Goal: Task Accomplishment & Management: Manage account settings

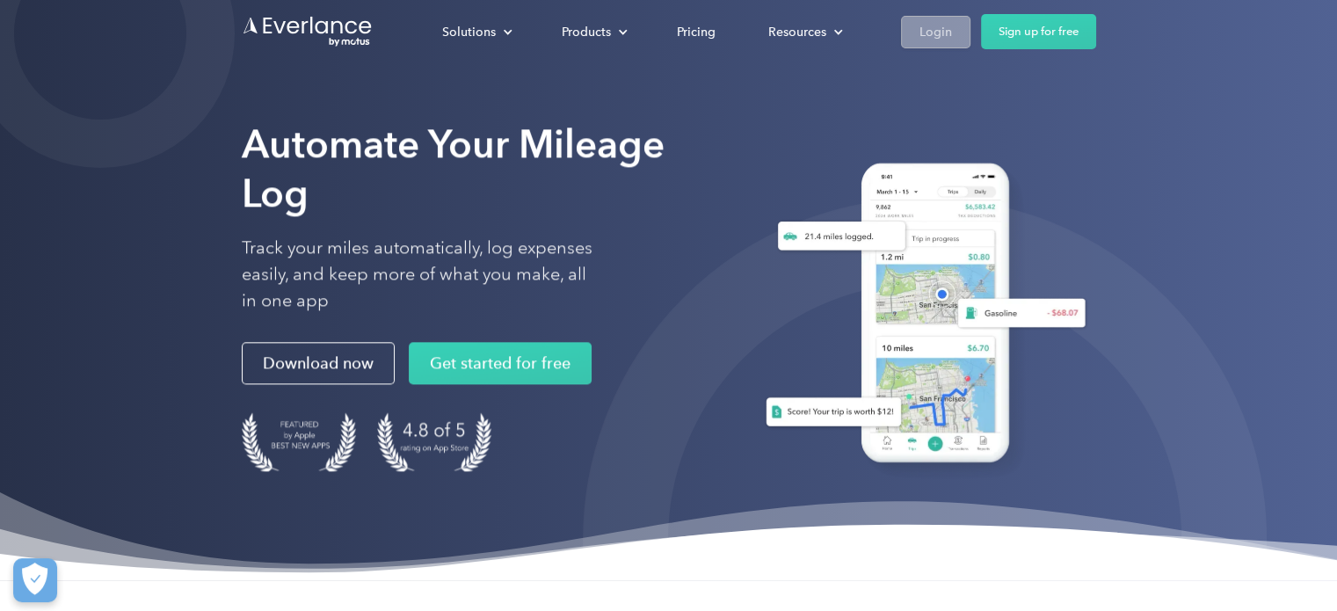
click at [924, 33] on div "Login" at bounding box center [935, 32] width 33 height 22
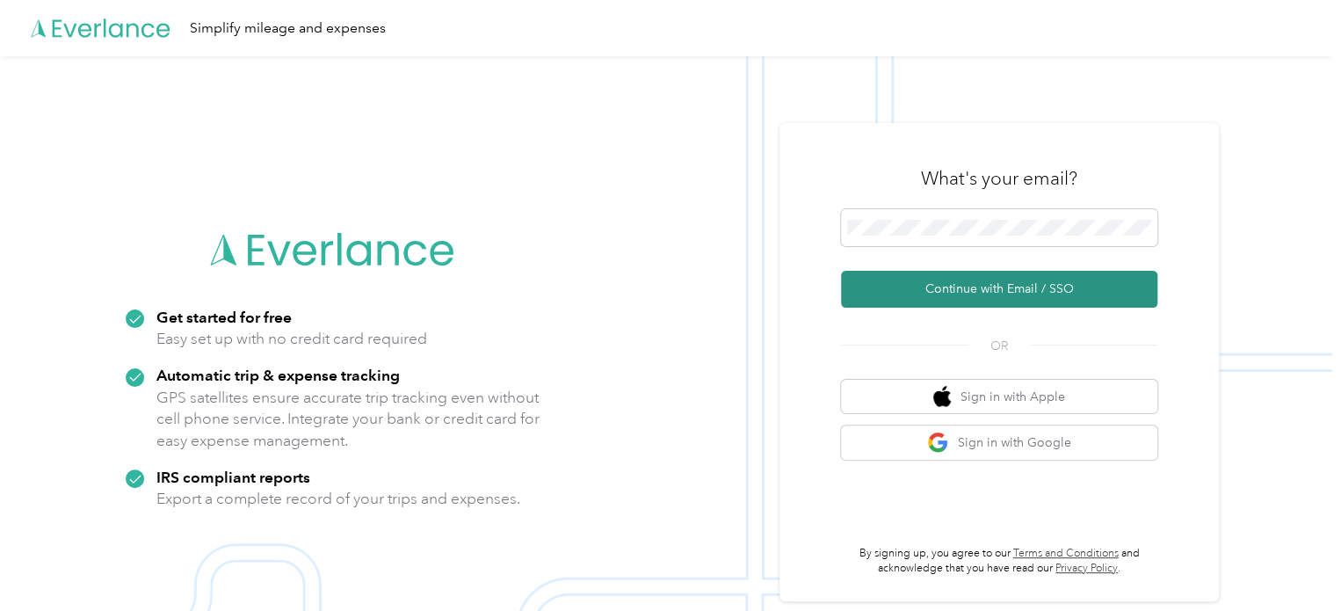
click at [1002, 284] on button "Continue with Email / SSO" at bounding box center [999, 289] width 316 height 37
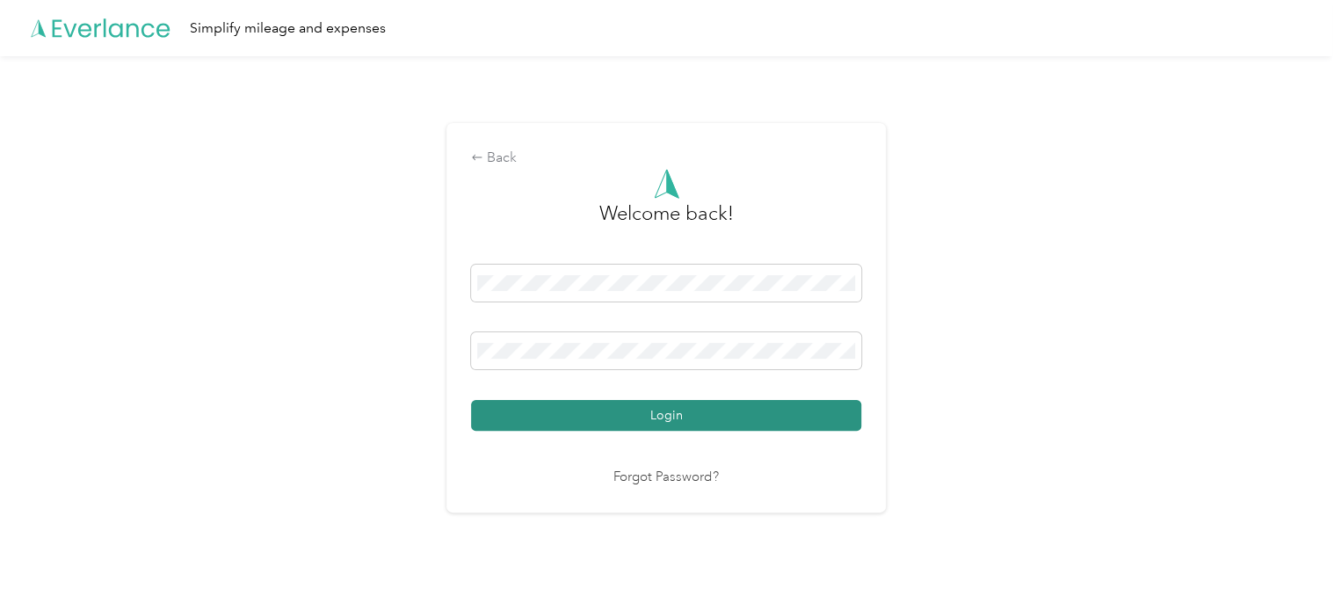
click at [646, 411] on button "Login" at bounding box center [666, 415] width 390 height 31
